Goal: Information Seeking & Learning: Find contact information

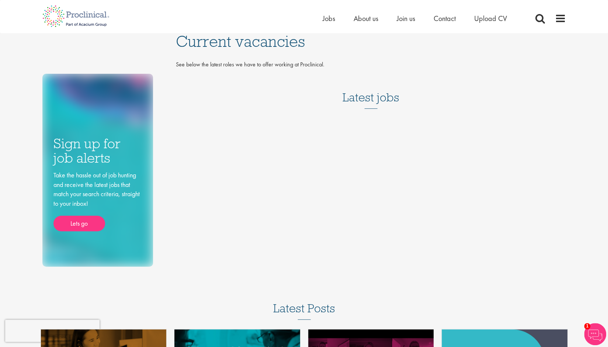
scroll to position [2, 0]
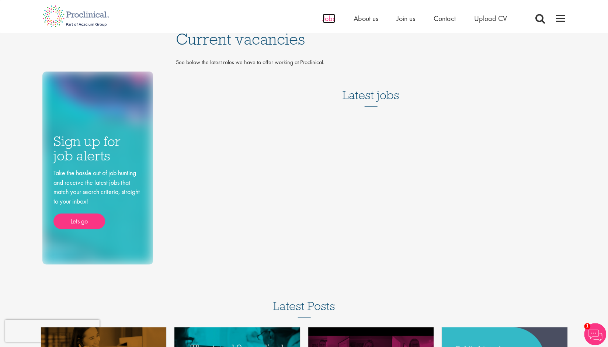
click at [325, 18] on span "Jobs" at bounding box center [329, 19] width 13 height 10
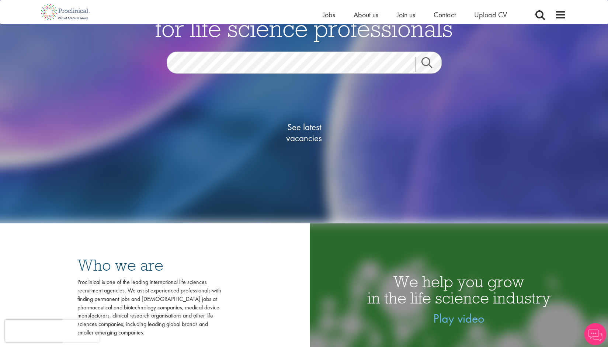
scroll to position [111, 0]
click at [310, 128] on span "See latest vacancies" at bounding box center [304, 132] width 74 height 22
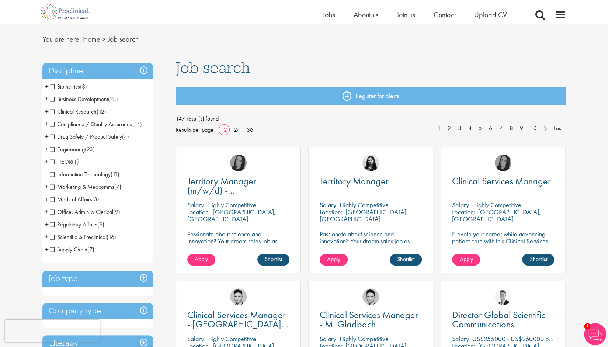
scroll to position [20, 0]
click at [95, 187] on span "Marketing & Medcomms" at bounding box center [82, 186] width 65 height 8
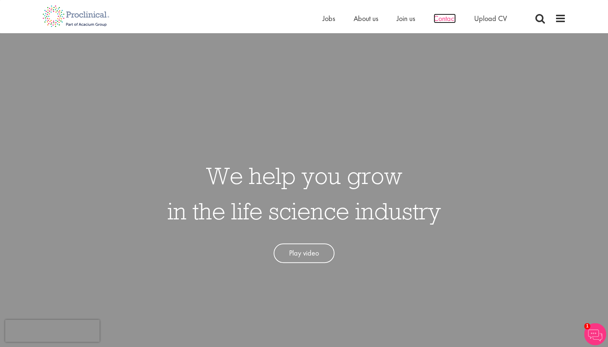
click at [441, 20] on span "Contact" at bounding box center [444, 19] width 22 height 10
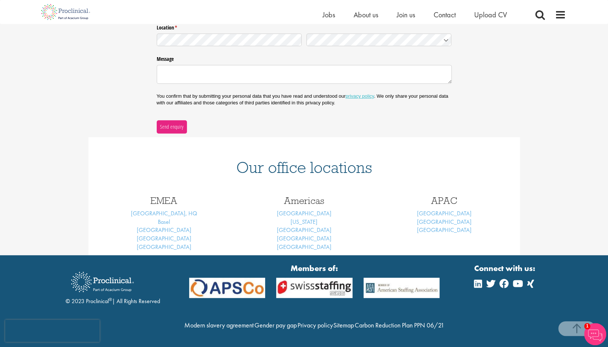
scroll to position [196, 0]
drag, startPoint x: 147, startPoint y: 208, endPoint x: 171, endPoint y: 239, distance: 39.7
click at [171, 239] on div "EMEA London, HQ Basel Brussels Frankfurt Munich" at bounding box center [164, 221] width 140 height 67
copy div "London, HQ Basel Brussels Frankfurt Munic"
